Goal: Information Seeking & Learning: Learn about a topic

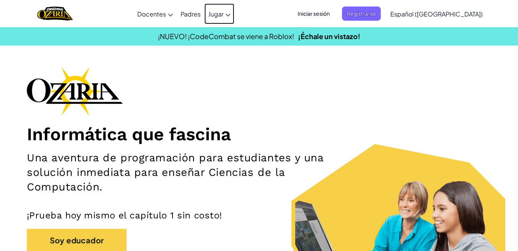
click at [223, 14] on span "Jugar" at bounding box center [215, 14] width 15 height 8
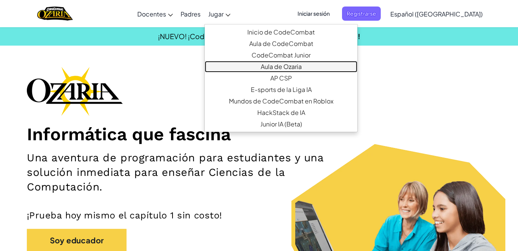
click at [269, 71] on div "Una narrativa de codificación encantadora que establece los fundamentos de la i…" at bounding box center [280, 71] width 137 height 0
